Goal: Transaction & Acquisition: Obtain resource

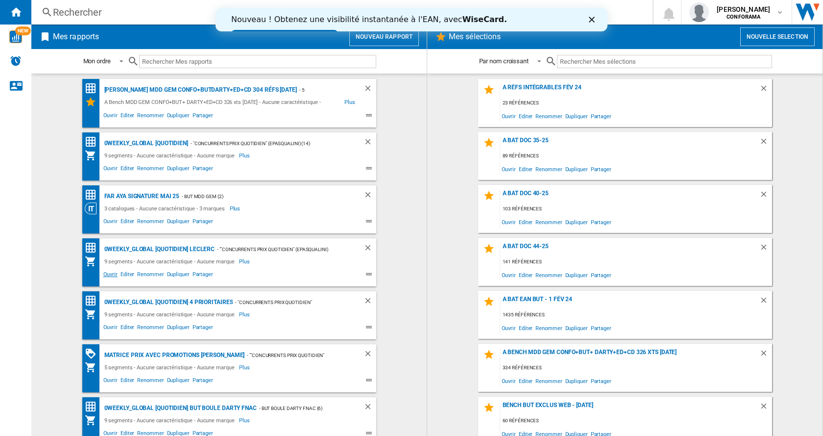
click at [109, 274] on span "Ouvrir" at bounding box center [110, 275] width 17 height 12
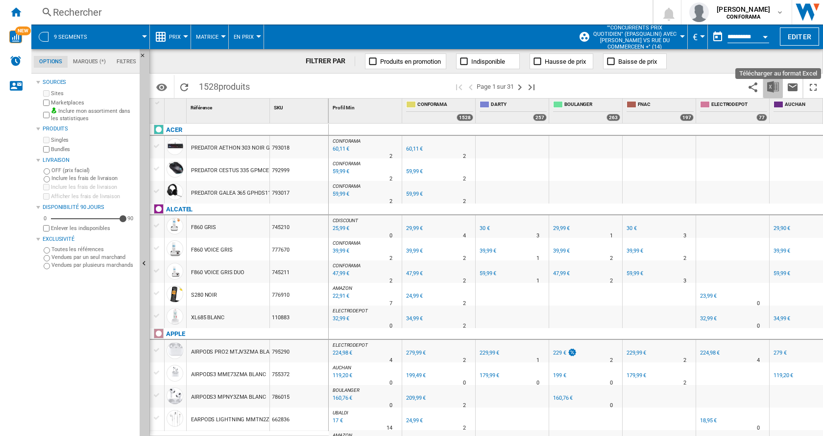
click at [627, 88] on img "Télécharger au format Excel" at bounding box center [773, 87] width 12 height 12
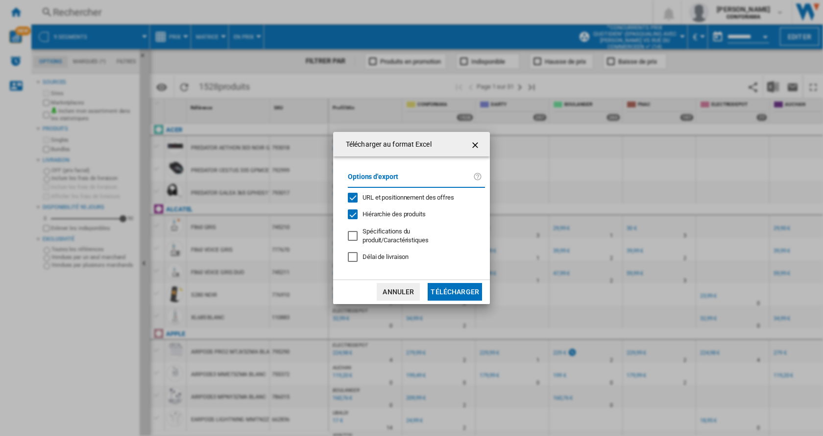
click at [454, 291] on button "Télécharger" at bounding box center [455, 292] width 54 height 18
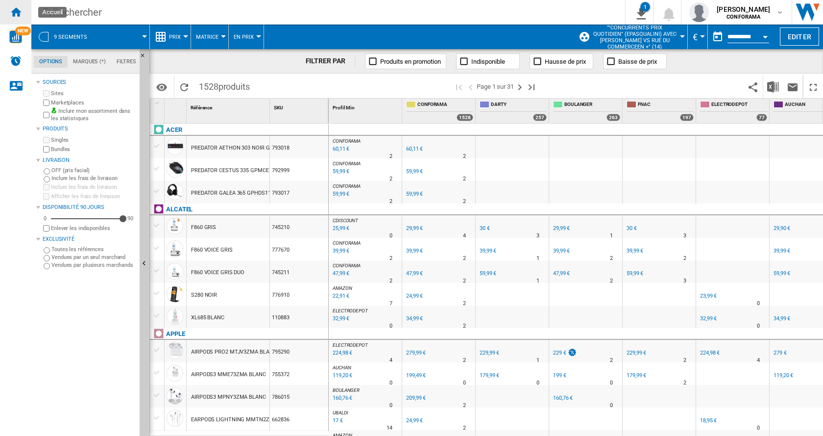
click at [16, 15] on ng-md-icon "Accueil" at bounding box center [16, 12] width 12 height 12
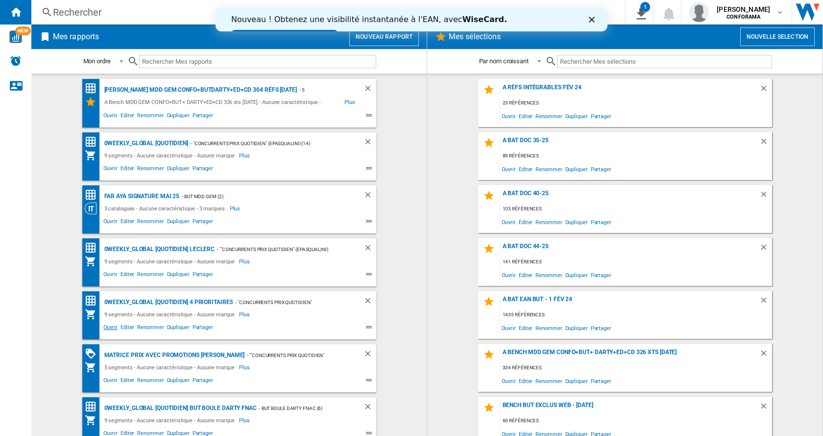
click at [107, 313] on span "Ouvrir" at bounding box center [110, 328] width 17 height 12
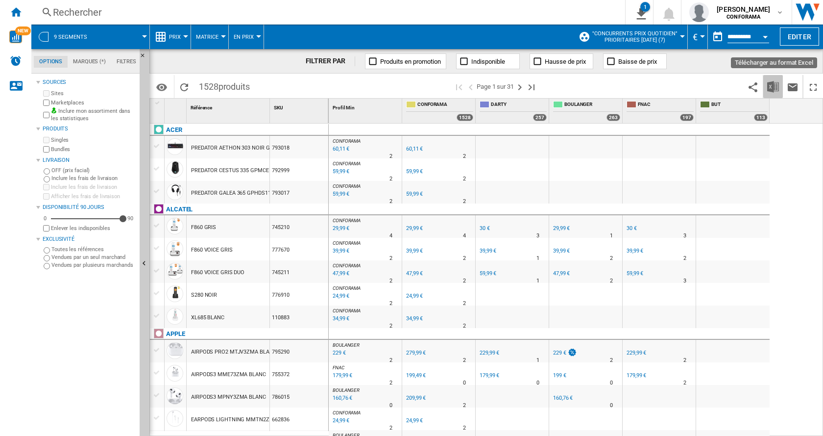
click at [627, 86] on img "Télécharger au format Excel" at bounding box center [773, 87] width 12 height 12
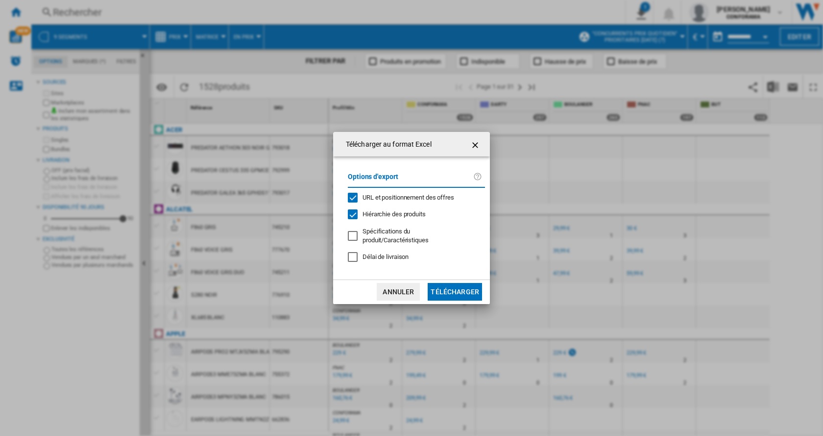
click at [453, 286] on button "Télécharger" at bounding box center [455, 292] width 54 height 18
